Goal: Task Accomplishment & Management: Use online tool/utility

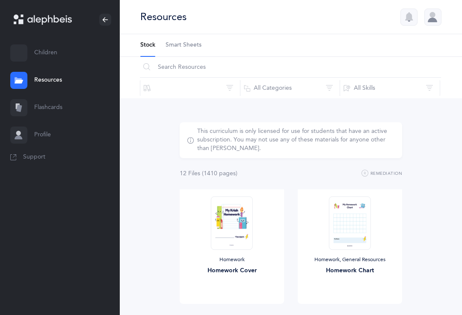
click at [42, 108] on link "Flashcards" at bounding box center [60, 107] width 120 height 27
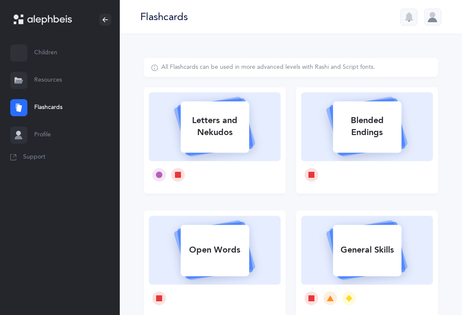
click at [207, 139] on div "Letters and Nekudos" at bounding box center [214, 126] width 68 height 34
select select
select select "single"
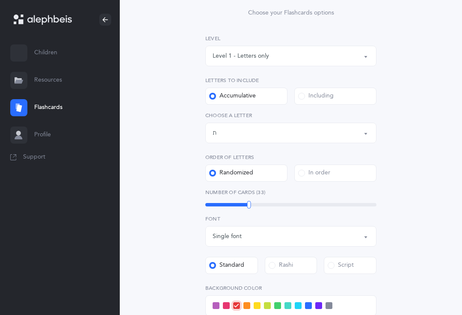
click at [214, 135] on div "ת" at bounding box center [214, 133] width 4 height 9
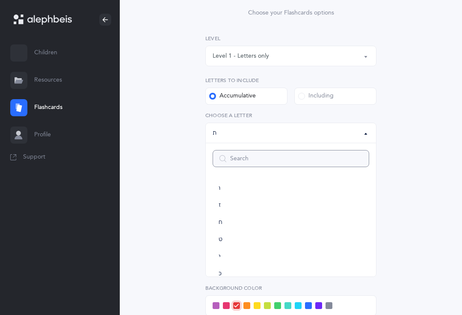
scroll to position [105, 0]
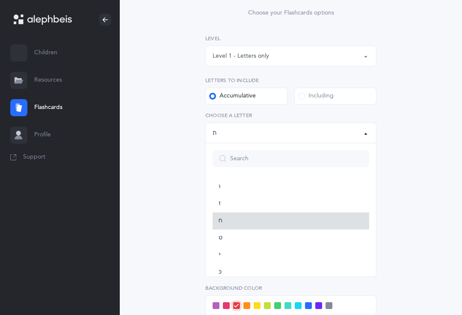
click at [216, 227] on link "ח" at bounding box center [290, 220] width 156 height 17
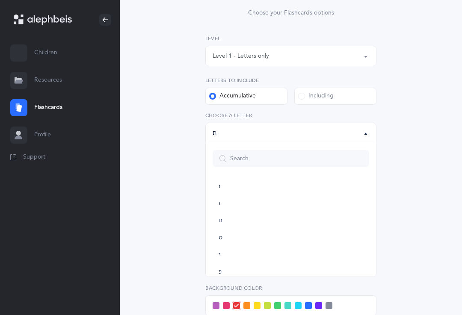
select select "8"
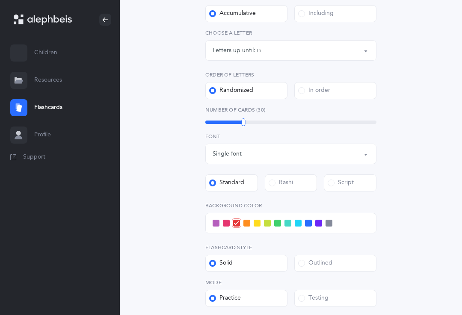
scroll to position [200, 0]
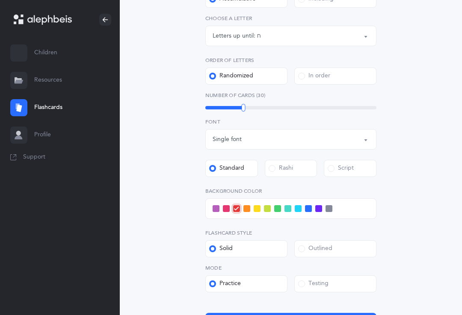
click at [311, 211] on span at bounding box center [308, 209] width 7 height 7
click at [0, 0] on input "checkbox" at bounding box center [0, 0] width 0 height 0
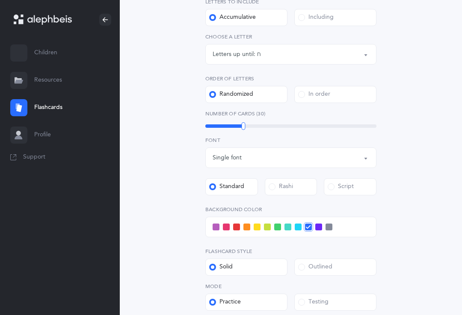
scroll to position [182, 0]
click at [300, 219] on div at bounding box center [290, 227] width 171 height 21
click at [310, 225] on icon at bounding box center [308, 227] width 5 height 5
click at [0, 0] on input "checkbox" at bounding box center [0, 0] width 0 height 0
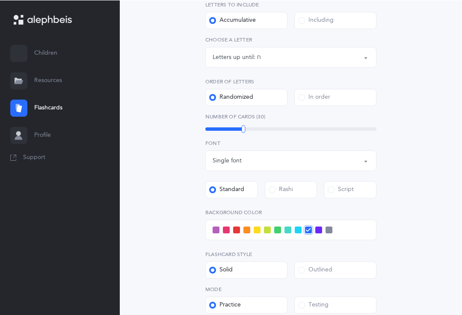
click at [295, 233] on span at bounding box center [298, 229] width 7 height 7
click at [0, 0] on input "checkbox" at bounding box center [0, 0] width 0 height 0
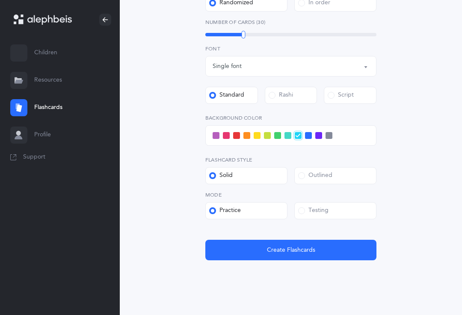
scroll to position [273, 0]
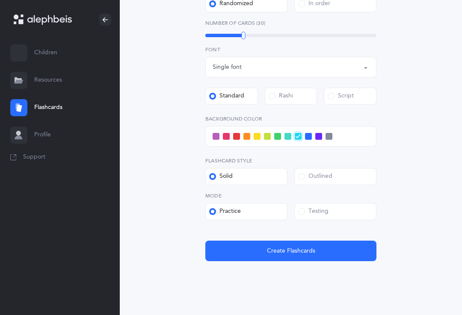
click at [327, 245] on button "Create Flashcards" at bounding box center [290, 251] width 171 height 21
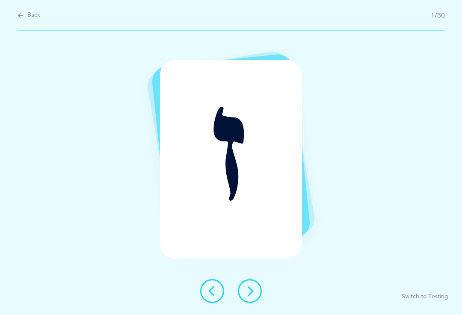
scroll to position [0, 0]
click at [249, 296] on icon at bounding box center [250, 291] width 10 height 10
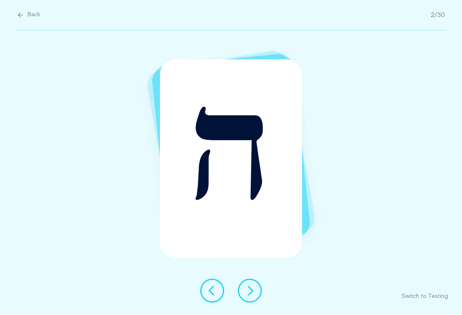
click at [244, 303] on button at bounding box center [250, 291] width 24 height 24
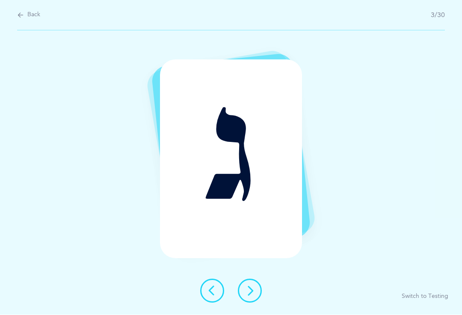
click at [247, 296] on icon at bounding box center [250, 291] width 10 height 10
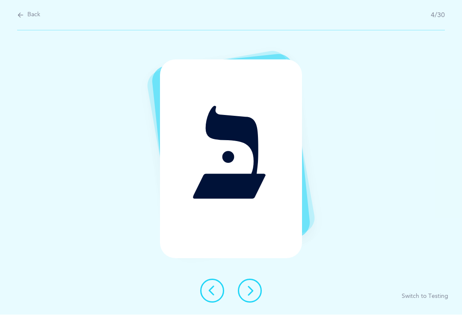
click at [245, 296] on icon at bounding box center [250, 291] width 10 height 10
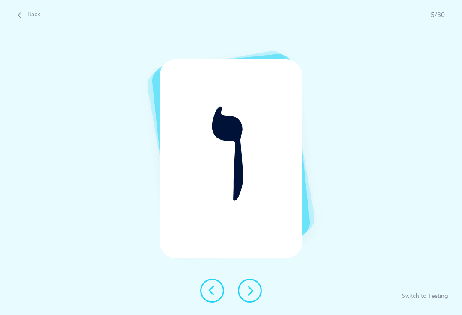
click at [246, 296] on icon at bounding box center [250, 291] width 10 height 10
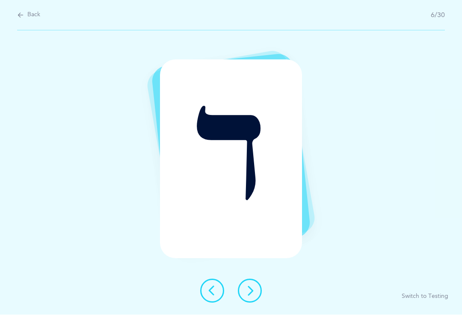
click at [254, 296] on icon at bounding box center [250, 291] width 10 height 10
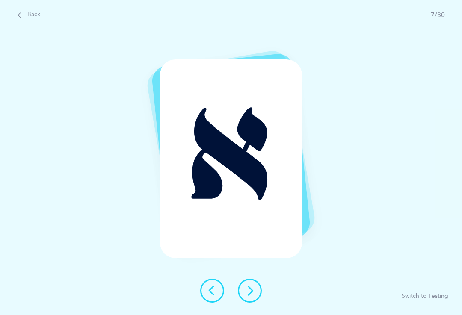
click at [238, 303] on button at bounding box center [250, 291] width 24 height 24
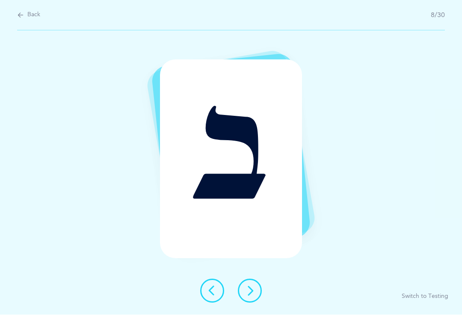
click at [242, 303] on button at bounding box center [250, 291] width 24 height 24
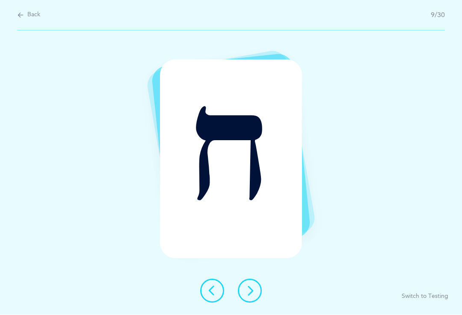
click at [245, 296] on icon at bounding box center [250, 291] width 10 height 10
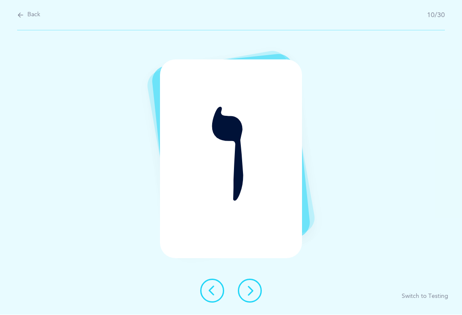
click at [241, 303] on button at bounding box center [250, 291] width 24 height 24
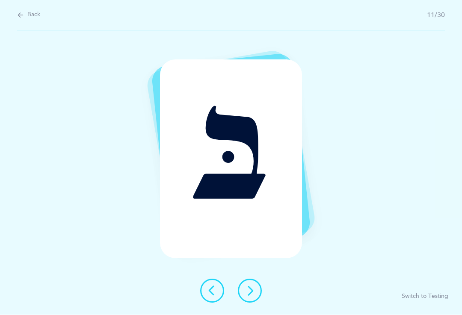
click at [245, 296] on icon at bounding box center [250, 291] width 10 height 10
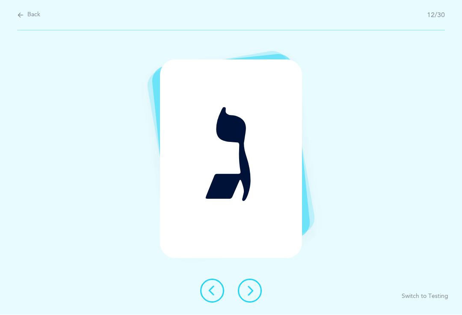
click at [243, 303] on button at bounding box center [250, 291] width 24 height 24
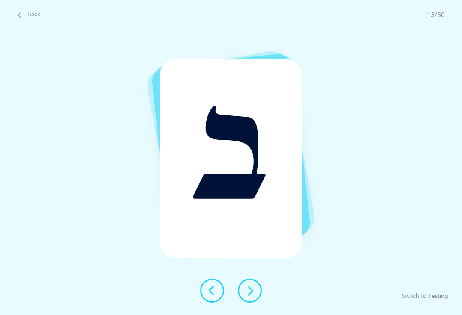
click at [251, 296] on icon at bounding box center [250, 291] width 10 height 10
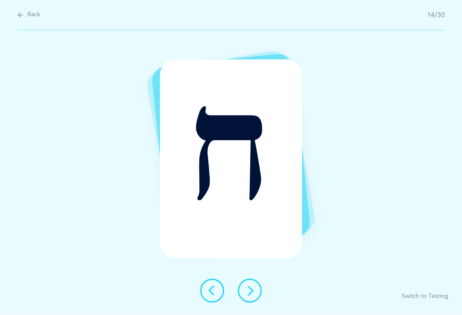
click at [17, 18] on icon at bounding box center [20, 15] width 7 height 9
select select "8"
select select "single"
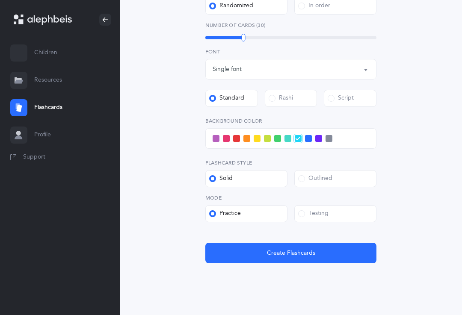
scroll to position [273, 0]
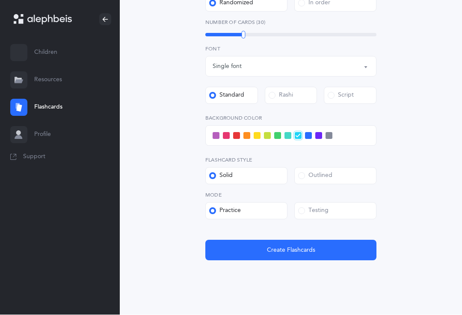
click at [274, 252] on span "Create Flashcards" at bounding box center [291, 250] width 48 height 9
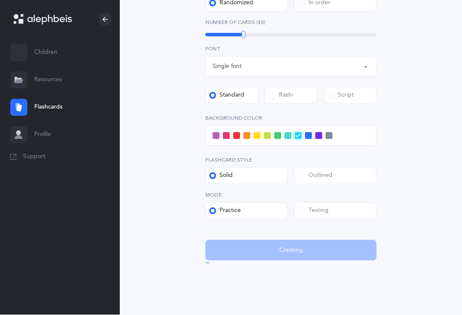
scroll to position [0, 0]
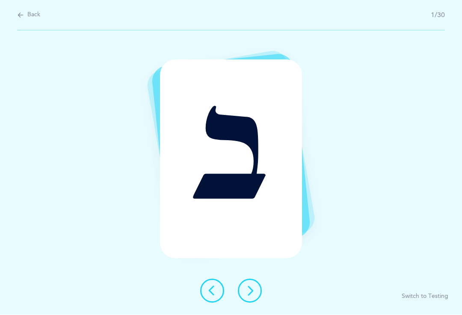
click at [425, 301] on button "Switch to Testing" at bounding box center [424, 297] width 47 height 9
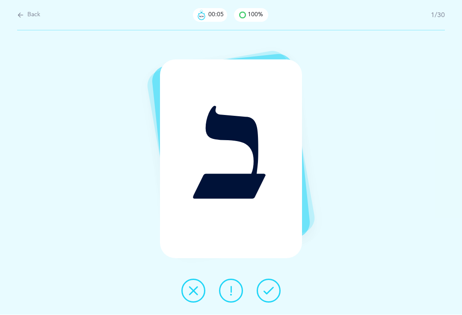
click at [265, 296] on icon at bounding box center [268, 291] width 10 height 10
click at [273, 303] on button at bounding box center [269, 291] width 24 height 24
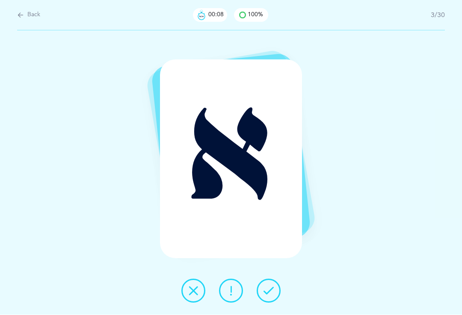
click at [268, 296] on icon at bounding box center [268, 291] width 10 height 10
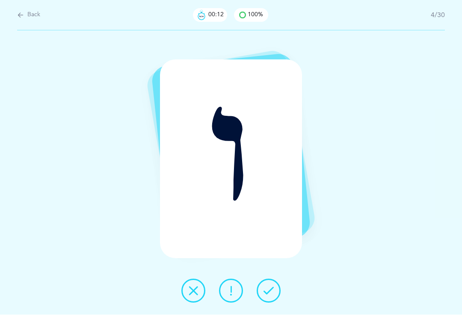
click at [196, 296] on icon at bounding box center [193, 291] width 10 height 10
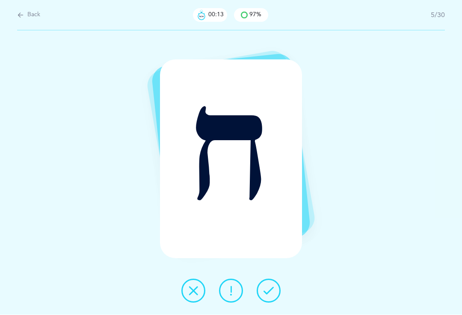
click at [260, 301] on button at bounding box center [269, 291] width 24 height 24
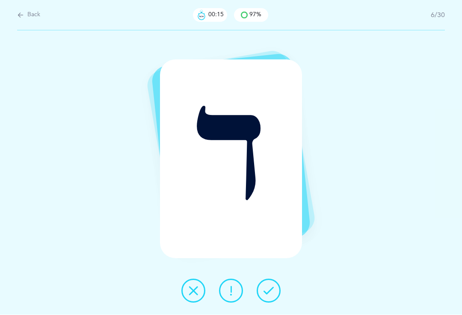
click at [272, 296] on icon at bounding box center [268, 291] width 10 height 10
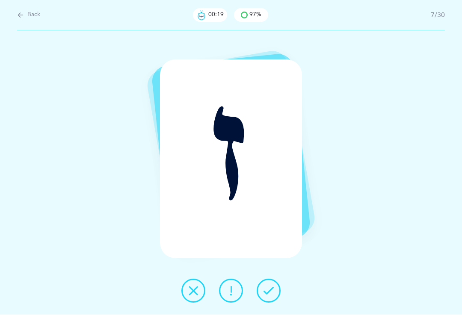
click at [268, 296] on icon at bounding box center [268, 291] width 10 height 10
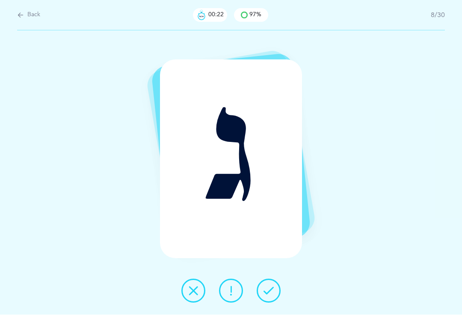
click at [268, 296] on icon at bounding box center [268, 291] width 10 height 10
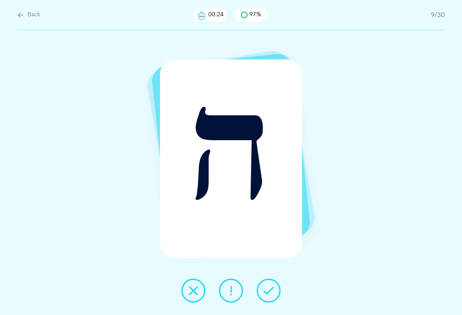
click at [266, 296] on icon at bounding box center [268, 291] width 10 height 10
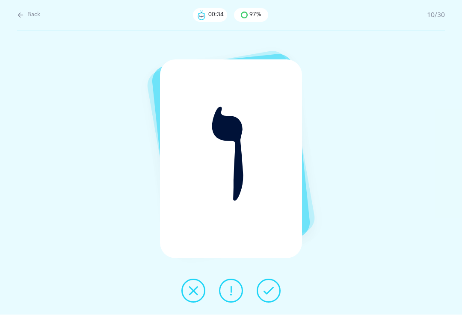
click at [271, 296] on icon at bounding box center [268, 291] width 10 height 10
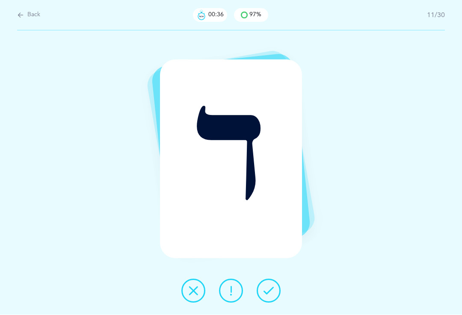
click at [269, 296] on icon at bounding box center [268, 291] width 10 height 10
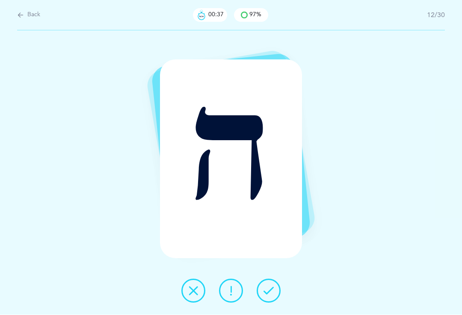
click at [267, 296] on icon at bounding box center [268, 291] width 10 height 10
click at [270, 296] on icon at bounding box center [268, 291] width 10 height 10
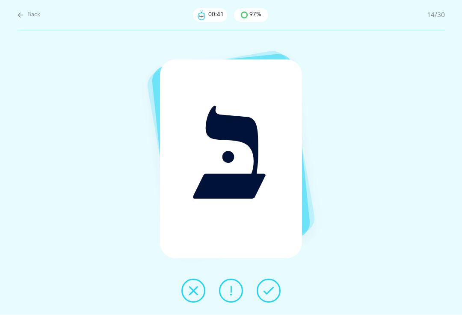
click at [266, 296] on icon at bounding box center [268, 291] width 10 height 10
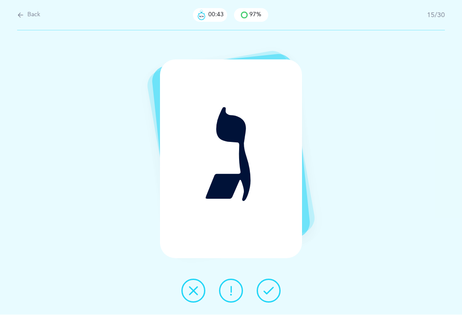
click at [266, 296] on icon at bounding box center [268, 291] width 10 height 10
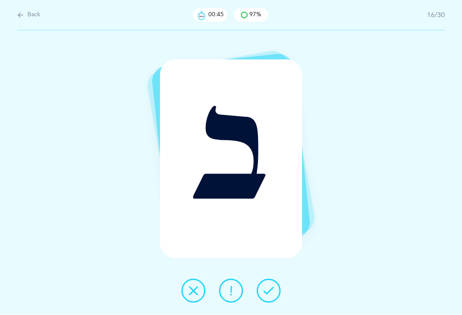
click at [265, 296] on icon at bounding box center [268, 291] width 10 height 10
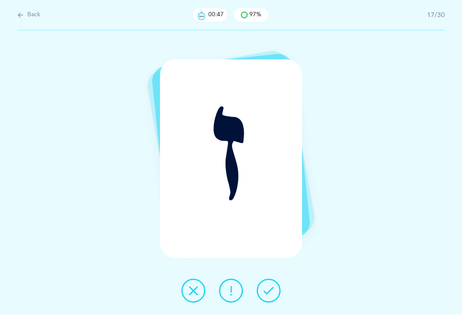
click at [267, 296] on icon at bounding box center [268, 291] width 10 height 10
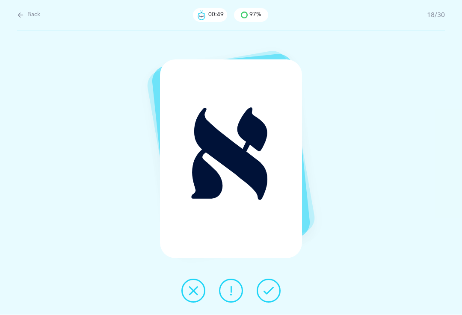
click at [268, 296] on icon at bounding box center [268, 291] width 10 height 10
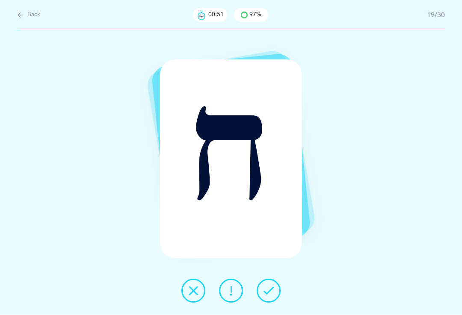
click at [269, 296] on icon at bounding box center [268, 291] width 10 height 10
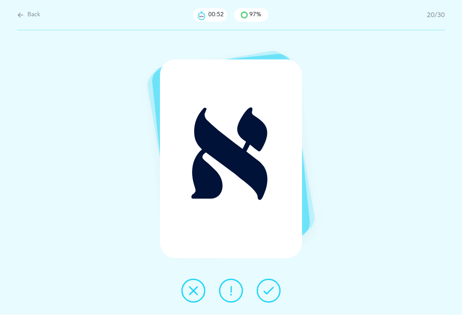
click at [272, 296] on icon at bounding box center [268, 291] width 10 height 10
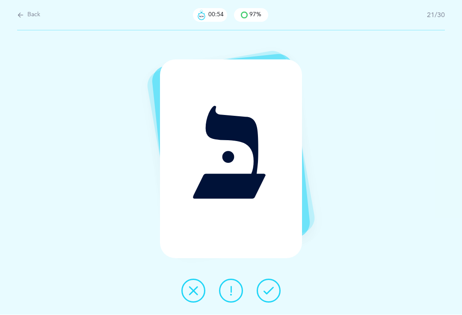
click at [269, 296] on icon at bounding box center [268, 291] width 10 height 10
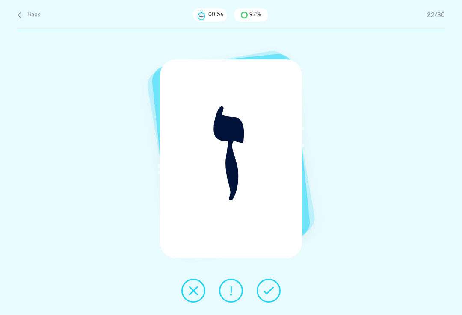
click at [267, 296] on icon at bounding box center [268, 291] width 10 height 10
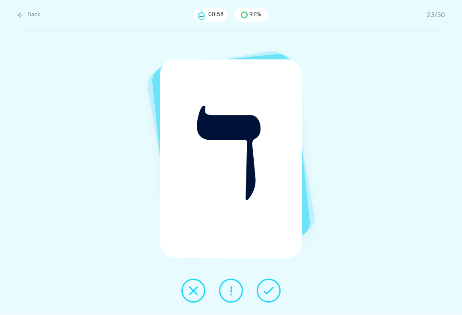
click at [267, 296] on icon at bounding box center [268, 291] width 10 height 10
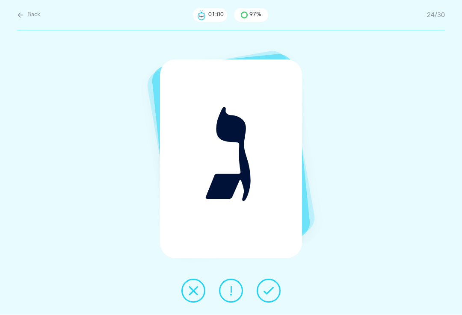
click at [267, 296] on icon at bounding box center [268, 291] width 10 height 10
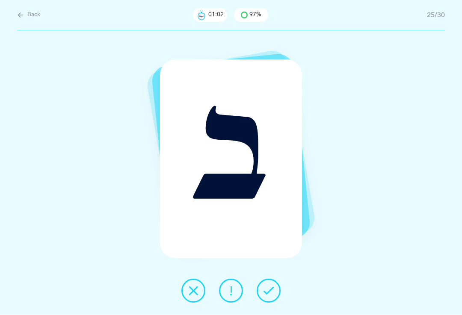
click at [262, 301] on button at bounding box center [269, 291] width 24 height 24
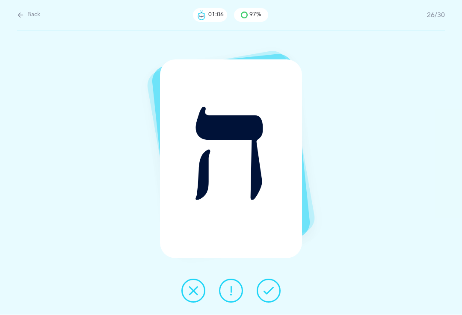
click at [270, 296] on icon at bounding box center [268, 291] width 10 height 10
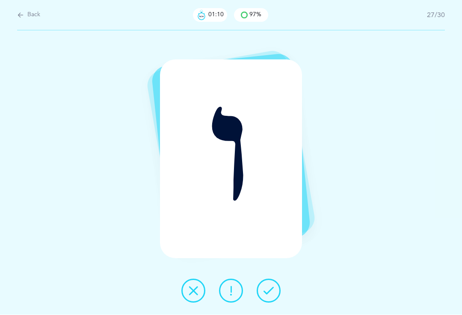
click at [271, 296] on icon at bounding box center [268, 291] width 10 height 10
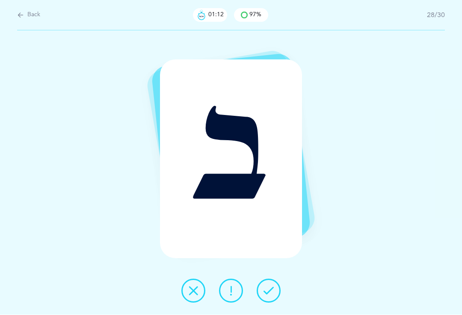
click at [268, 296] on icon at bounding box center [268, 291] width 10 height 10
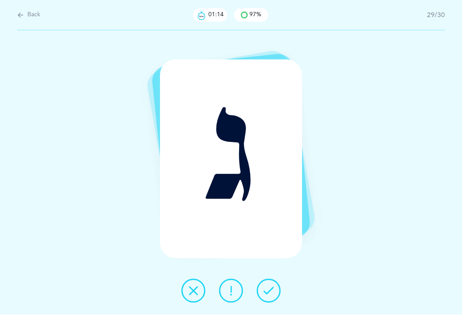
click at [270, 296] on icon at bounding box center [268, 291] width 10 height 10
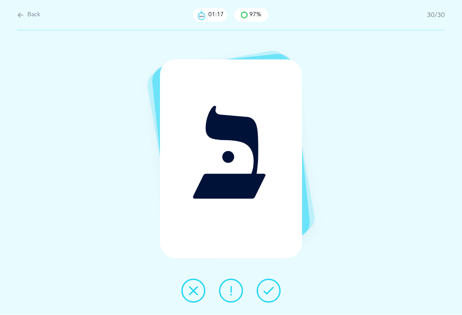
click at [266, 296] on icon at bounding box center [268, 291] width 10 height 10
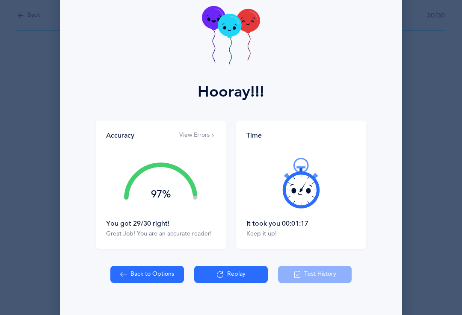
scroll to position [47, 0]
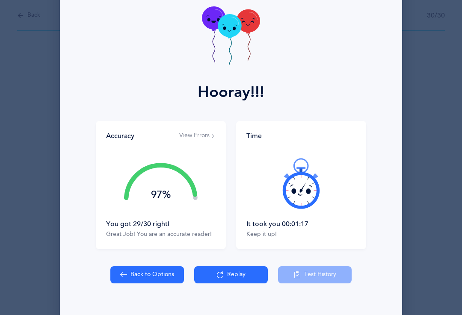
click at [459, 14] on div "Hooray!!! Accuracy View Errors 97% You got 29/30 right! Great Job! You are an a…" at bounding box center [231, 157] width 462 height 315
